Goal: Contribute content: Add original content to the website for others to see

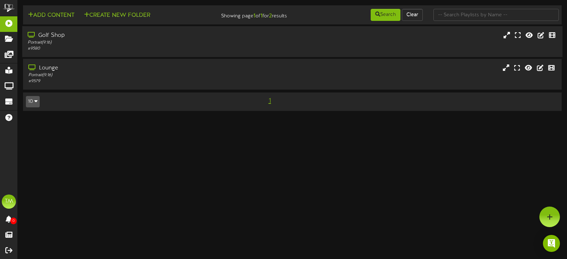
click at [84, 36] on div "Golf Shop" at bounding box center [135, 36] width 215 height 8
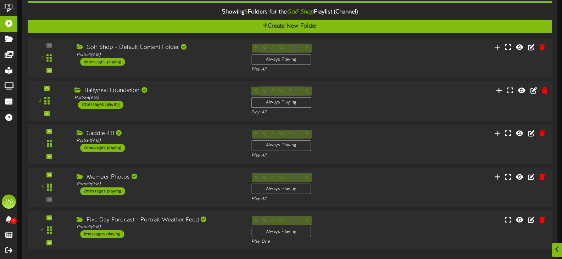
scroll to position [71, 0]
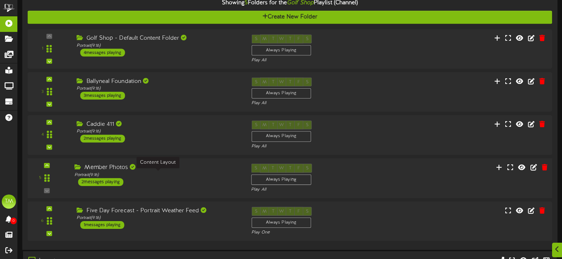
click at [156, 176] on div "Portrait ( 9:16 )" at bounding box center [157, 175] width 166 height 6
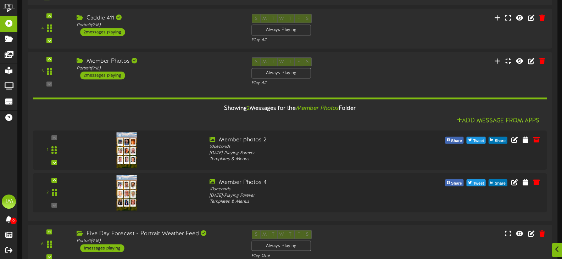
scroll to position [213, 0]
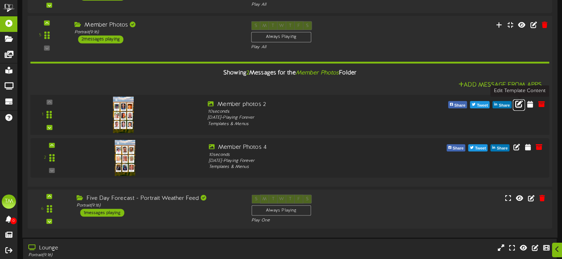
click at [520, 107] on icon at bounding box center [519, 104] width 8 height 8
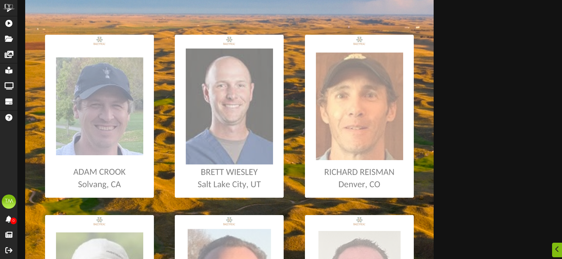
scroll to position [106, 0]
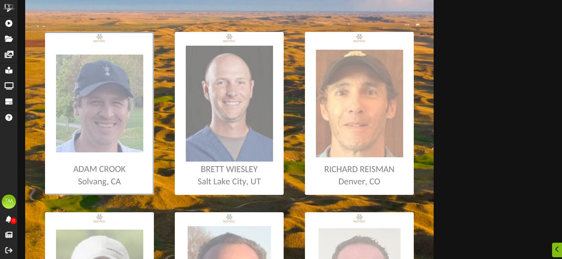
type input "**********"
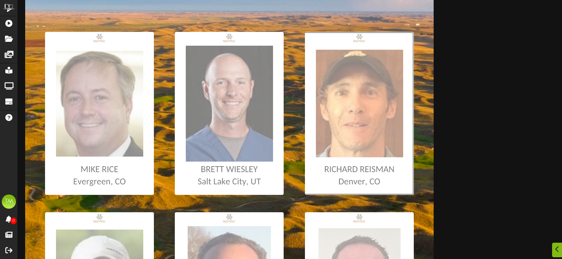
click at [354, 118] on input "file" at bounding box center [4, 113] width 820 height 163
type input "**********"
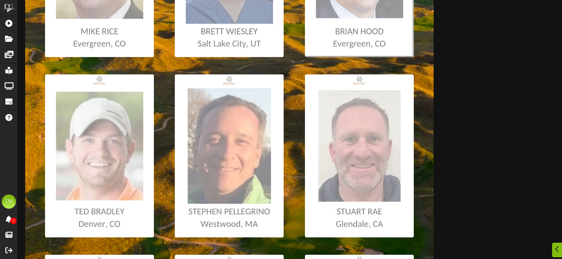
scroll to position [248, 0]
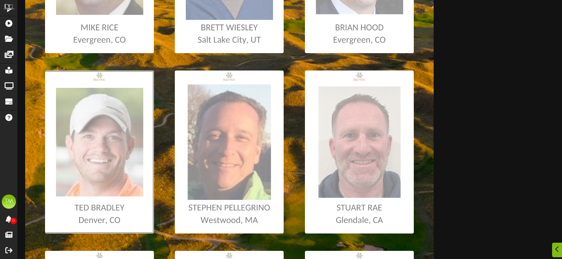
type input "**********"
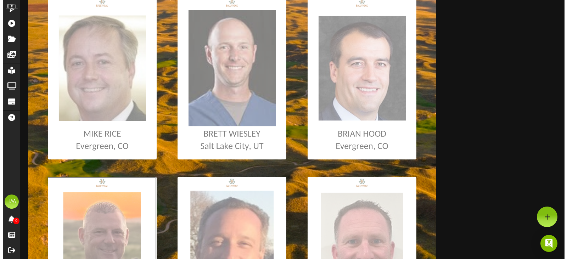
scroll to position [0, 0]
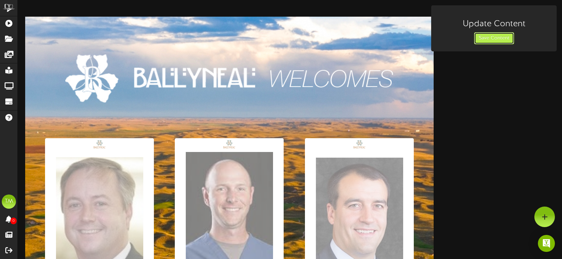
click at [479, 40] on button "Save Content" at bounding box center [494, 38] width 40 height 12
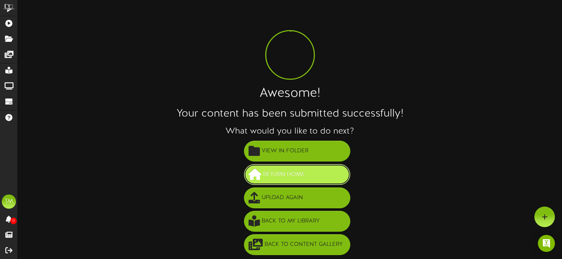
click at [307, 176] on span "Return Home" at bounding box center [283, 175] width 45 height 12
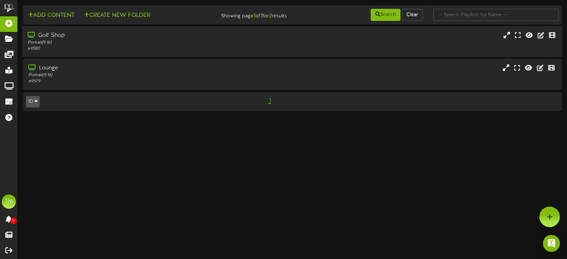
click at [261, 51] on div "Golf Shop Portrait ( 9:16 ) # 9580" at bounding box center [292, 42] width 541 height 20
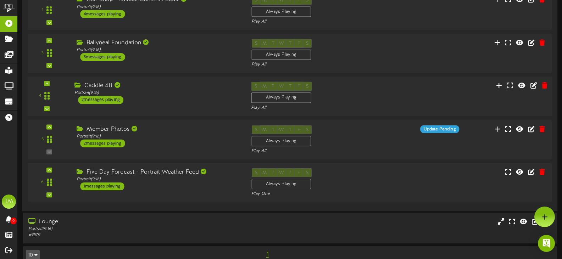
scroll to position [87, 0]
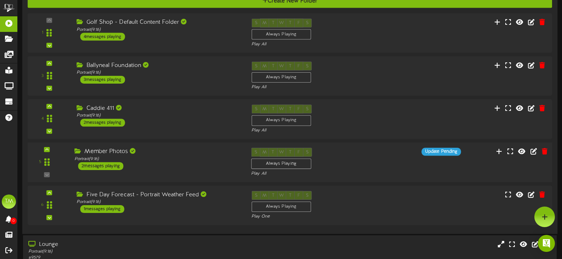
click at [160, 157] on div "Portrait ( 9:16 )" at bounding box center [157, 159] width 166 height 6
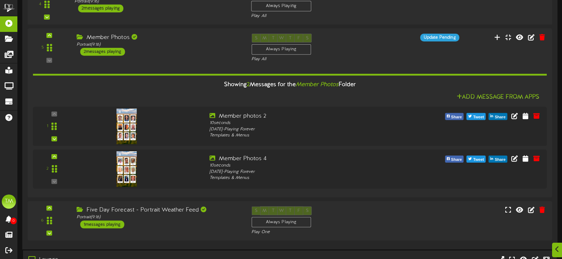
scroll to position [229, 0]
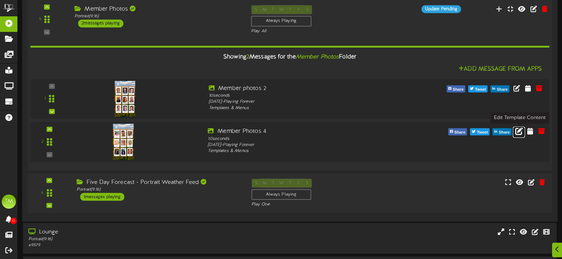
click at [516, 133] on icon at bounding box center [519, 131] width 8 height 8
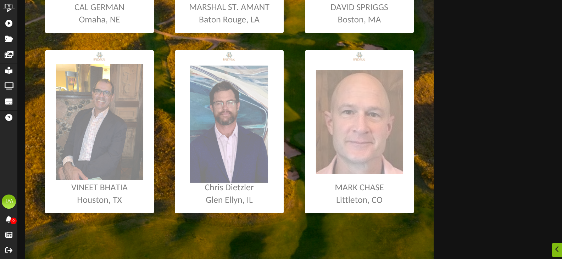
scroll to position [461, 0]
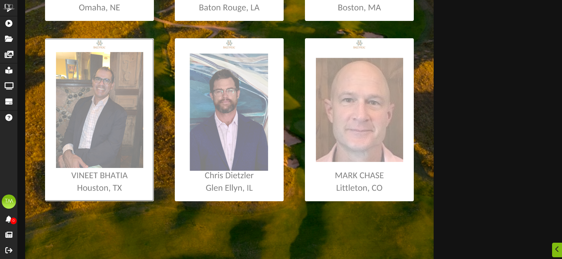
type input "**********"
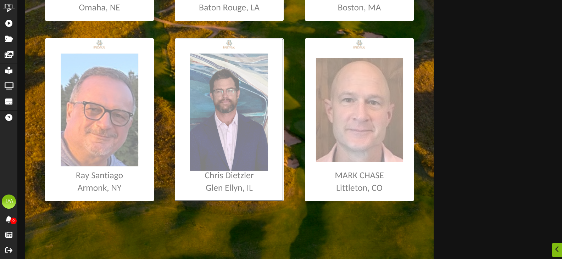
type input "**********"
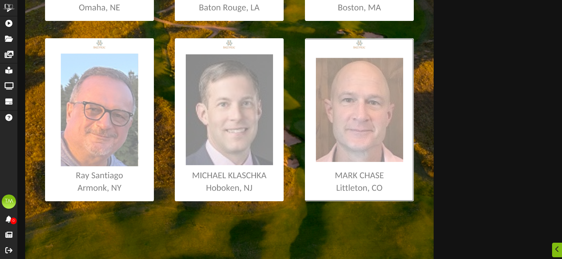
click at [379, 121] on input "file" at bounding box center [4, 119] width 820 height 163
type input "**********"
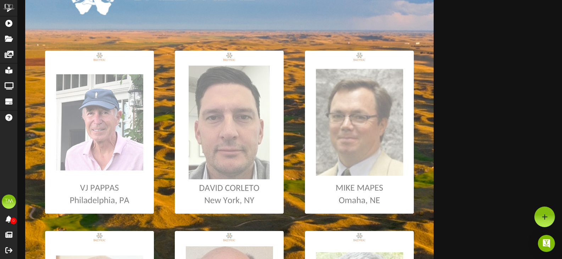
scroll to position [23, 0]
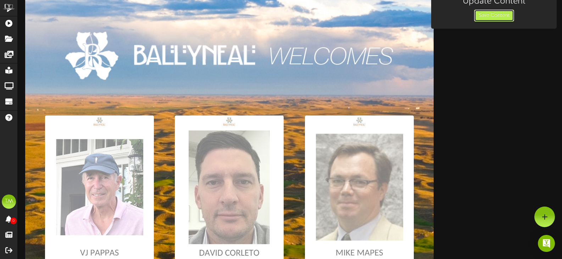
click at [484, 17] on button "Save Content" at bounding box center [494, 16] width 40 height 12
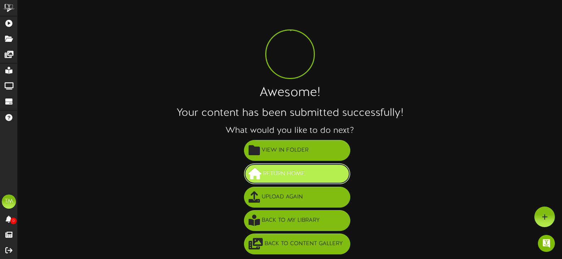
click at [311, 173] on button "Return Home" at bounding box center [297, 173] width 106 height 21
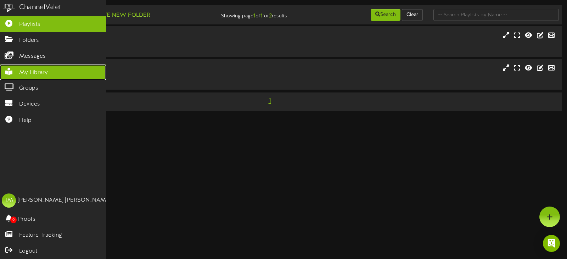
click at [15, 72] on icon at bounding box center [9, 70] width 18 height 5
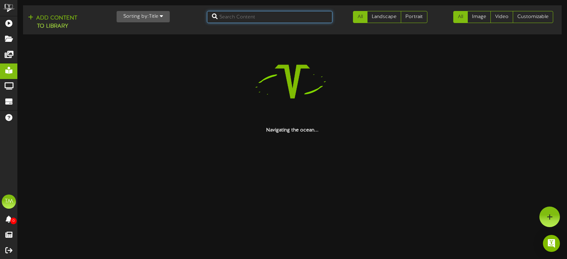
click at [241, 18] on input "text" at bounding box center [270, 17] width 126 height 12
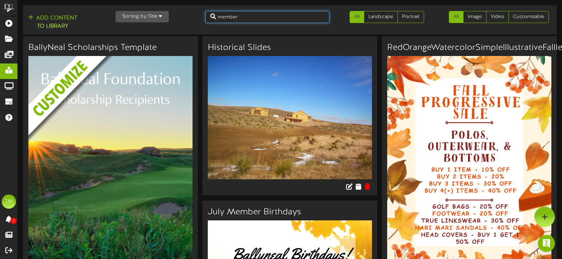
type input "member"
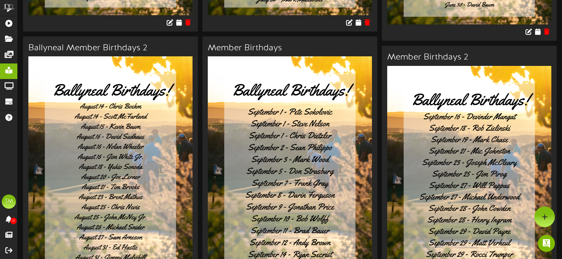
scroll to position [426, 0]
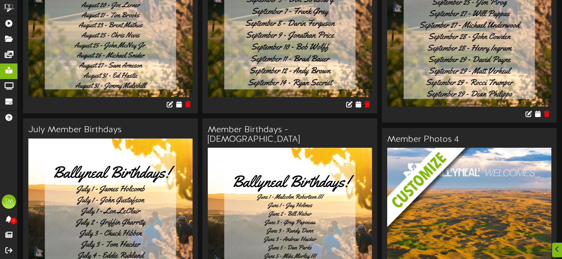
click at [487, 167] on img at bounding box center [474, 206] width 175 height 116
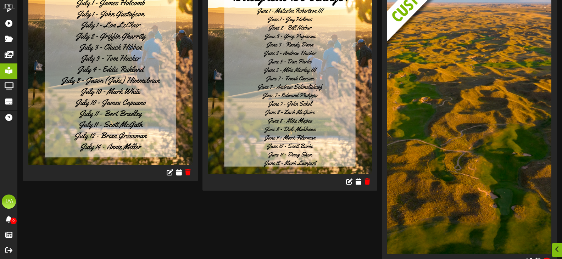
scroll to position [616, 0]
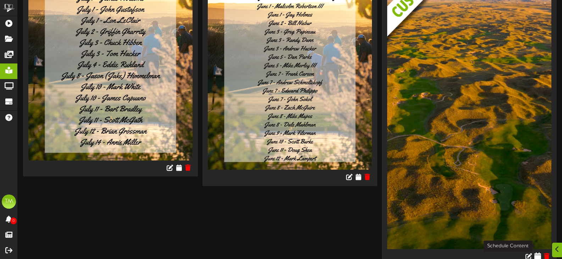
click at [539, 252] on icon at bounding box center [537, 256] width 7 height 8
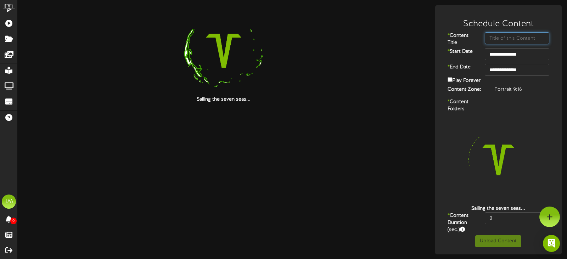
click at [509, 39] on input "text" at bounding box center [517, 38] width 65 height 12
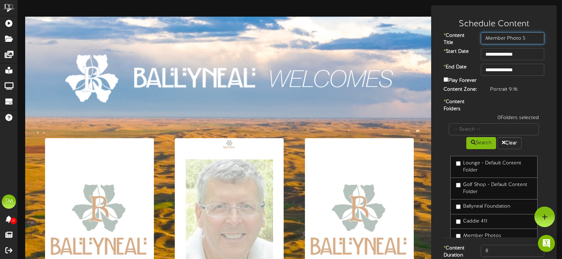
type input "Member Photo 5"
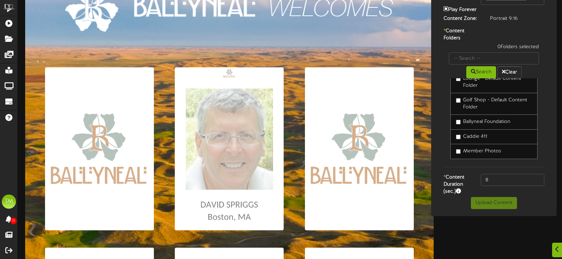
scroll to position [21, 0]
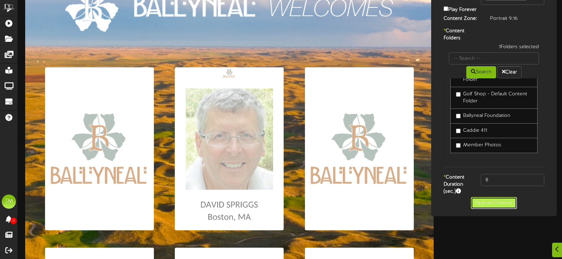
click at [494, 206] on button "Upload Content" at bounding box center [494, 203] width 46 height 12
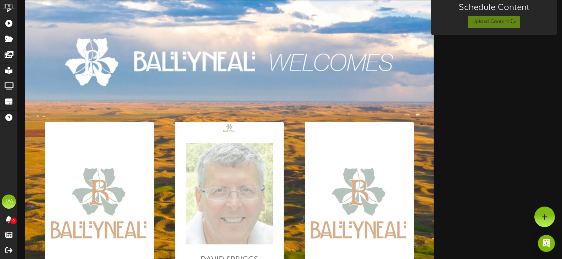
scroll to position [0, 0]
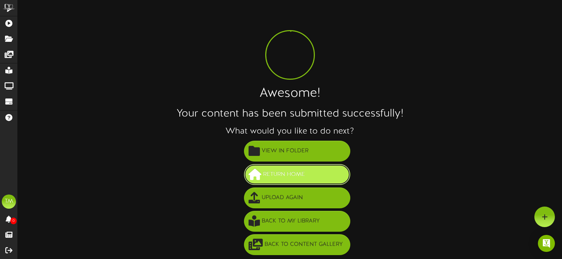
click at [319, 170] on button "Return Home" at bounding box center [297, 174] width 106 height 21
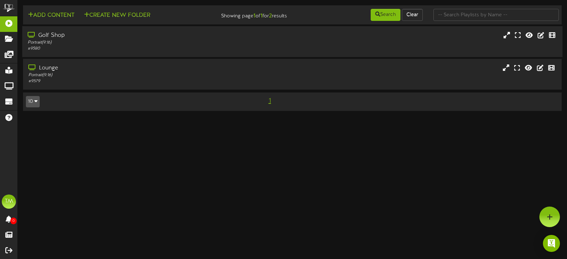
click at [110, 43] on div "Portrait ( 9:16 )" at bounding box center [135, 43] width 215 height 6
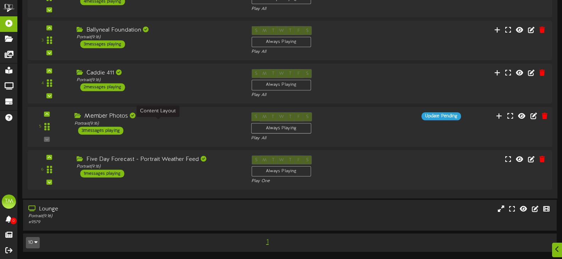
click at [153, 123] on div "Portrait ( 9:16 )" at bounding box center [157, 124] width 166 height 6
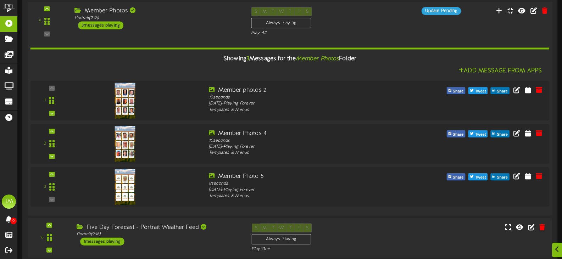
scroll to position [228, 0]
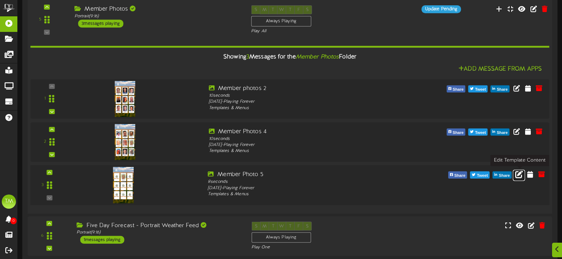
click at [517, 174] on icon at bounding box center [519, 174] width 8 height 8
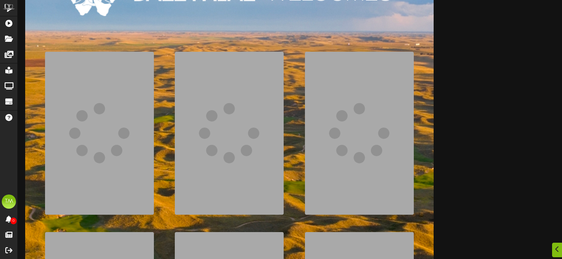
scroll to position [106, 0]
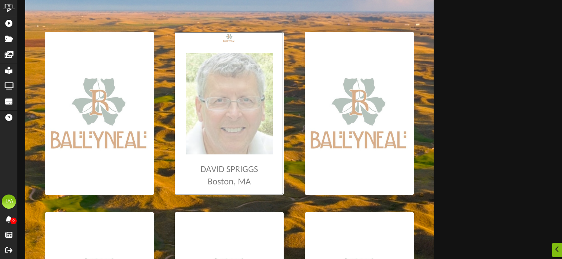
type input "**********"
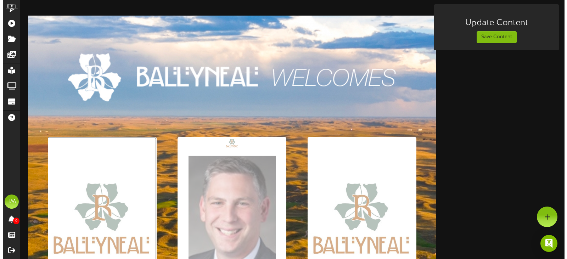
scroll to position [0, 0]
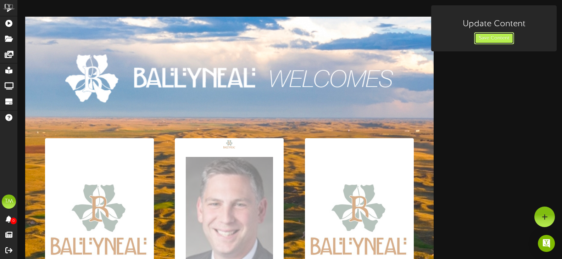
click at [489, 35] on button "Save Content" at bounding box center [494, 38] width 40 height 12
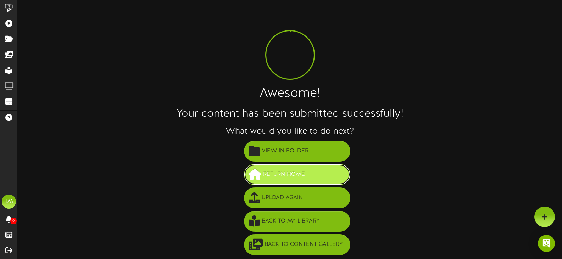
click at [306, 178] on span "Return Home" at bounding box center [283, 175] width 45 height 12
